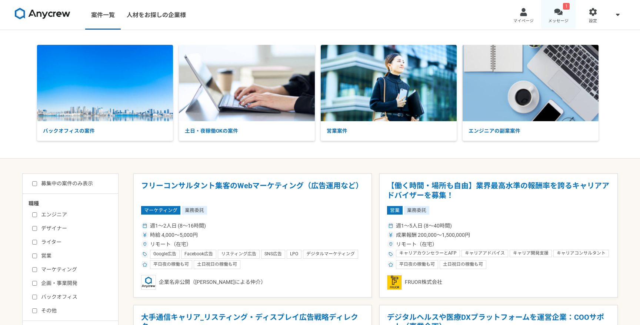
click at [563, 13] on link "1 メッセージ" at bounding box center [558, 15] width 35 height 30
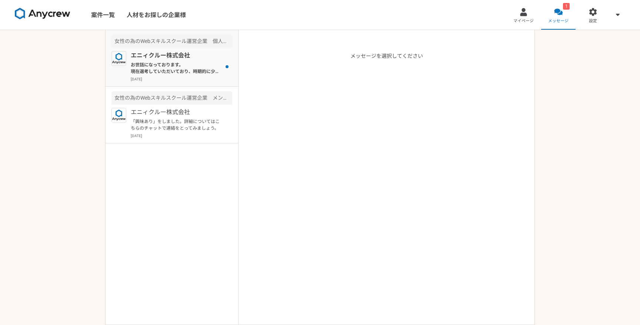
click at [204, 82] on article "女性の為のWebスキルスクール運営企業　個人営業（フルリモート） エニィクルー株式会社 お世話になっております。 現在選考していただいており、時期的に少しお時…" at bounding box center [172, 58] width 133 height 57
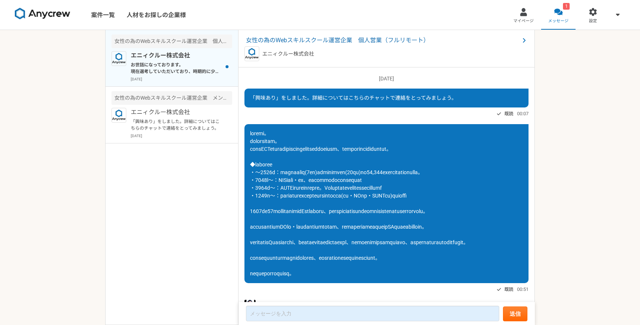
scroll to position [482, 0]
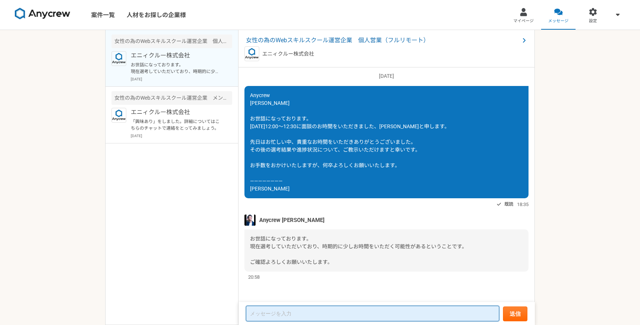
click at [261, 311] on textarea at bounding box center [372, 314] width 253 height 16
type textarea "し"
type textarea "お"
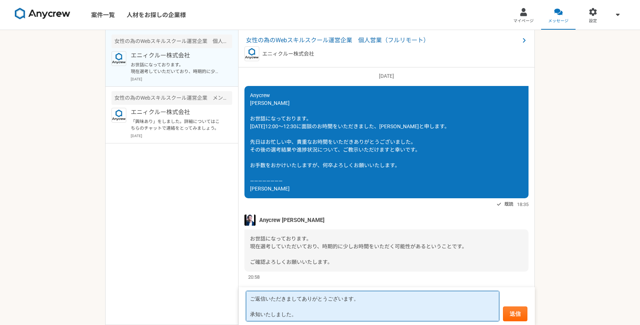
click at [250, 297] on textarea "ご返信いただきましてありがとうございます。 承知いたしました。" at bounding box center [372, 306] width 253 height 30
type textarea "お世話になります。ご返信いただきましてありがとうございます。 承知いたしました。"
click at [276, 307] on textarea "お世話になります。ご返信いただきましてありがとうございます。 承知いたしました。" at bounding box center [372, 306] width 253 height 30
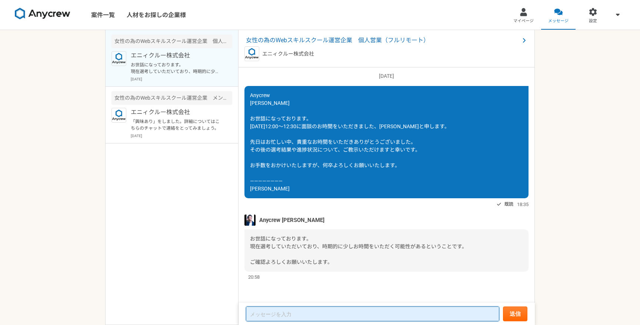
paste textarea "お世話になっております。 ご返信いただき、誠にありがとうございます。 内容、承知いたしました。 引き続き、よろしくお願いいたします。ご返信のほどお待ちしており…"
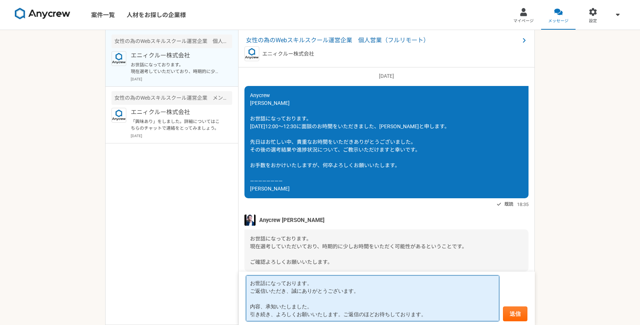
click at [266, 307] on textarea "お世話になっております。 ご返信いただき、誠にありがとうございます。 内容、承知いたしました。 引き続き、よろしくお願いいたします。ご返信のほどお待ちしており…" at bounding box center [372, 298] width 253 height 46
click at [295, 292] on textarea "お世話になっております。 ご返信いただき、誠にありがとうございます。 承知いたしました。 引き続き、よろしくお願いいたします。ご返信のほどお待ちしております。" at bounding box center [372, 298] width 253 height 46
drag, startPoint x: 342, startPoint y: 316, endPoint x: 238, endPoint y: 313, distance: 103.4
click at [238, 313] on main "女性の為のWebスキルスクール運営企業　個人営業（フルリモート） エニィクルー株式会社 お世話になっております。 現在選考していただいており、時期的に少しお時…" at bounding box center [320, 177] width 430 height 295
paste textarea "引き続き、よろしくお願いいたします。"
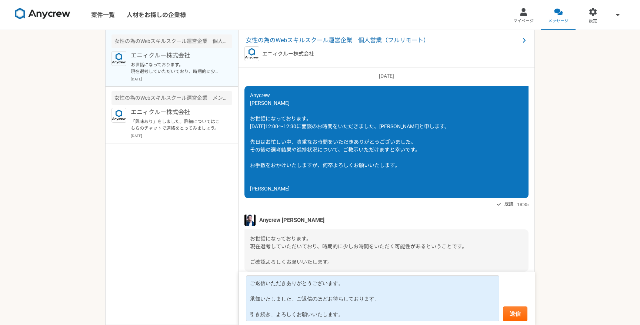
click at [278, 178] on div "Anycrew [PERSON_NAME] お世話になっております。 [DATE]12:00～12:30に面談のお時間をいただきました、[PERSON_NAM…" at bounding box center [386, 142] width 284 height 112
drag, startPoint x: 280, startPoint y: 179, endPoint x: 243, endPoint y: 179, distance: 36.7
click at [243, 179] on div "[DATE] 「興味あり」をしました。詳細についてはこちらのチャットで連絡をとってみましょう。 既読 00:07 既読 00:51 Anycrew [PERS…" at bounding box center [387, 184] width 296 height 235
copy span "[PERSON_NAME]"
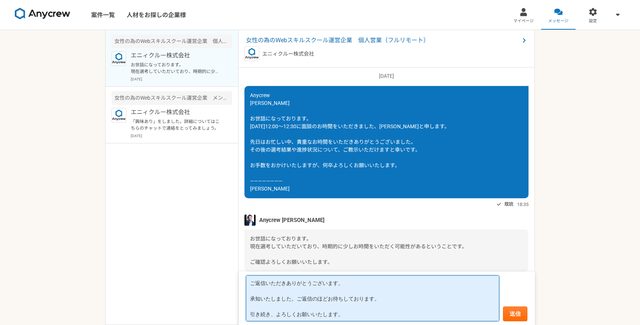
click at [345, 313] on textarea "ご返信いただきありがとうございます。 承知いたしました。ご返信のほどお待ちしております。 引き続き、よろしくお願いいたします。" at bounding box center [372, 298] width 253 height 46
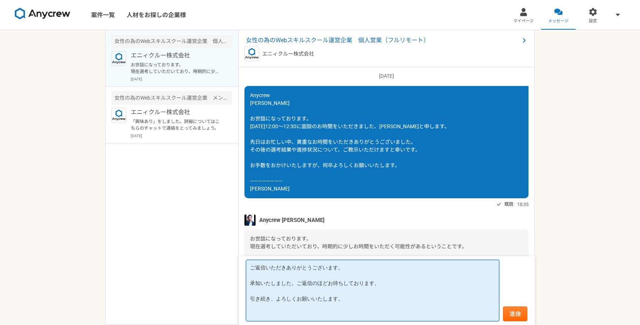
paste textarea "[PERSON_NAME]"
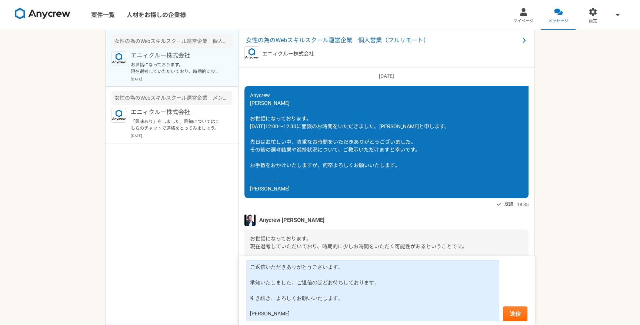
click at [300, 220] on div "Anycrew [PERSON_NAME]" at bounding box center [386, 219] width 284 height 11
drag, startPoint x: 297, startPoint y: 220, endPoint x: 259, endPoint y: 218, distance: 37.8
click at [259, 218] on div "Anycrew [PERSON_NAME]" at bounding box center [386, 219] width 284 height 11
copy span "Anycrew [PERSON_NAME]"
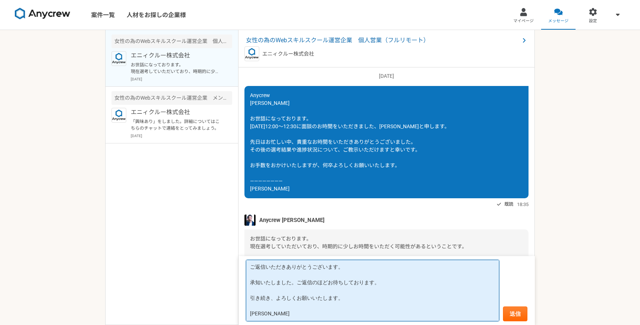
click at [252, 267] on textarea "ご返信いただきありがとうございます。 承知いたしました。ご返信のほどお待ちしております。 引き続き、よろしくお願いいたします。 [PERSON_NAME]" at bounding box center [372, 290] width 253 height 61
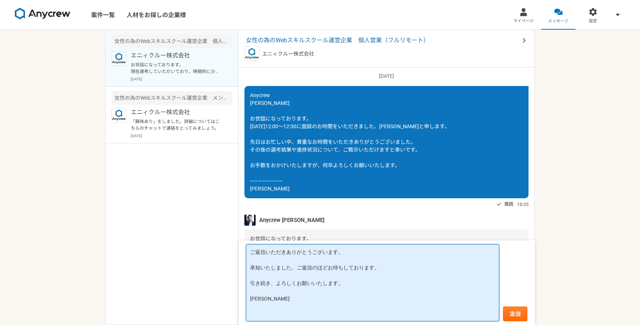
paste textarea "Anycrew [PERSON_NAME]"
click at [312, 283] on textarea "Anycrew [PERSON_NAME] ご返信いただきありがとうございます。 承知いたしました。ご返信のほどお待ちしております。 引き続き、よろしくお願い…" at bounding box center [372, 282] width 253 height 77
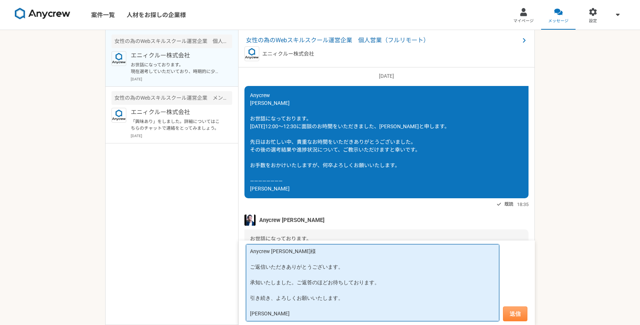
type textarea "Anycrew [PERSON_NAME]様 ご返信いただきありがとうございます。 承知いたしました。ご返答のほどお待ちしております。 引き続き、よろしくお願…"
click at [512, 314] on button "送信" at bounding box center [515, 313] width 24 height 15
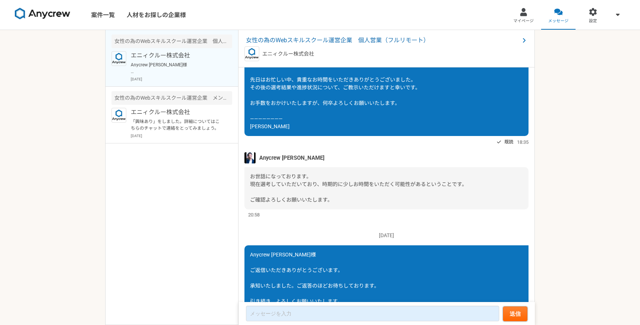
scroll to position [599, 0]
